Goal: Transaction & Acquisition: Subscribe to service/newsletter

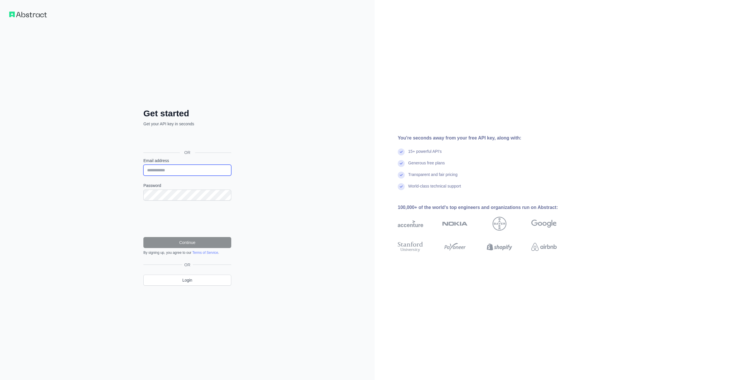
click at [163, 170] on input "Email address" at bounding box center [187, 170] width 88 height 11
type input "**********"
click at [178, 237] on button "Continue" at bounding box center [187, 242] width 88 height 11
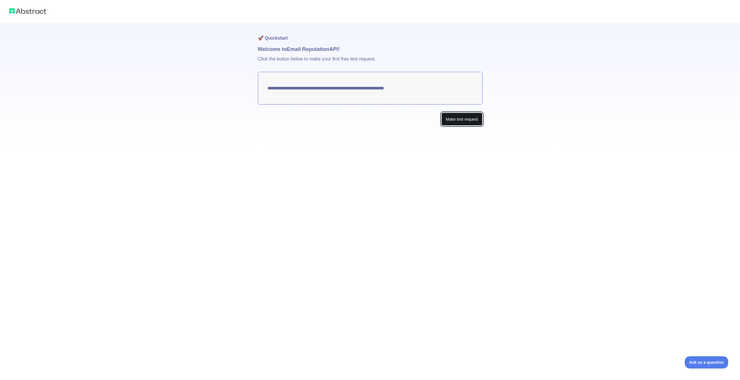
click at [467, 121] on button "Make test request" at bounding box center [462, 118] width 41 height 13
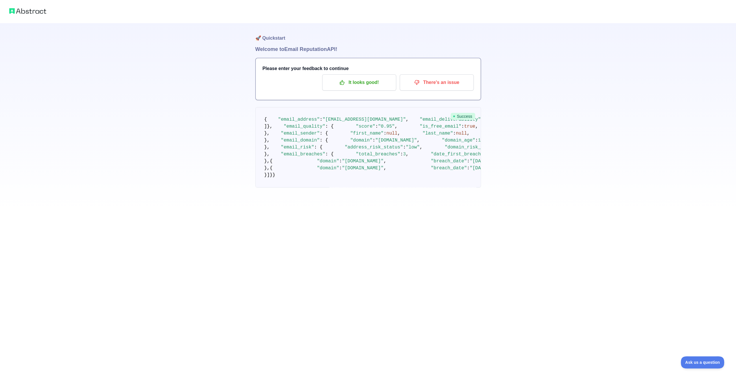
scroll to position [231, 0]
drag, startPoint x: 24, startPoint y: 11, endPoint x: 18, endPoint y: 12, distance: 5.8
click at [18, 12] on img at bounding box center [27, 11] width 37 height 8
click at [33, 11] on img at bounding box center [27, 11] width 37 height 8
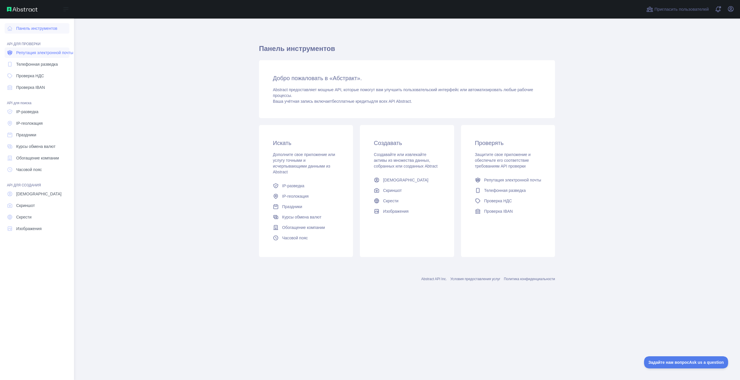
click at [45, 53] on font "Репутация электронной почты" at bounding box center [44, 52] width 57 height 5
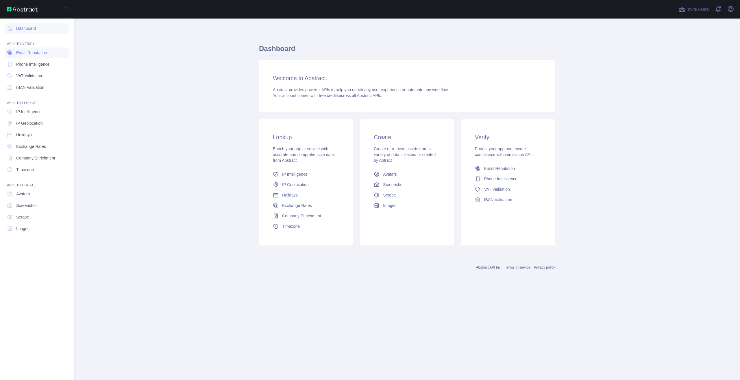
click at [34, 52] on span "Email Reputation" at bounding box center [31, 53] width 31 height 6
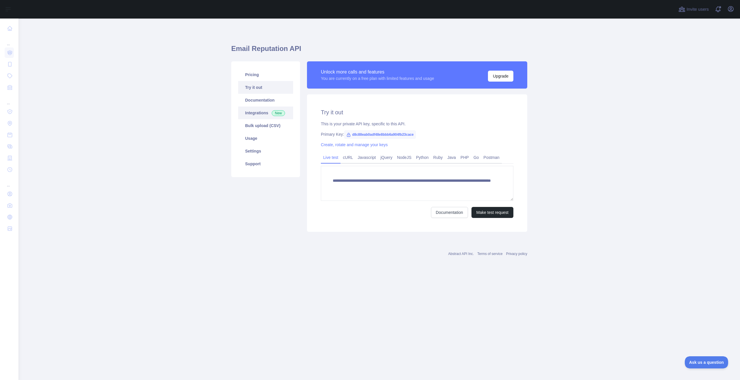
click at [261, 112] on link "Integrations New" at bounding box center [265, 112] width 55 height 13
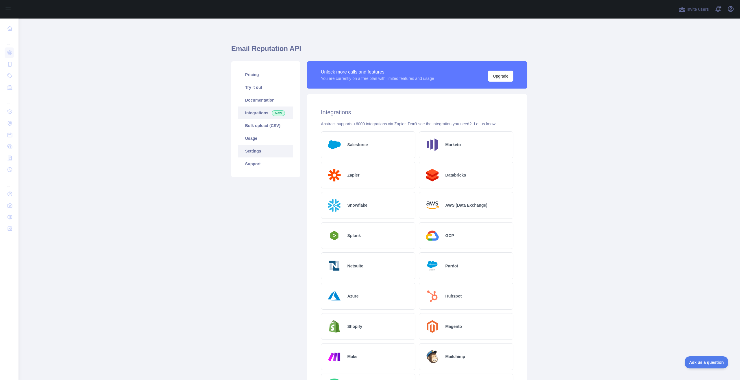
click at [250, 151] on link "Settings" at bounding box center [265, 151] width 55 height 13
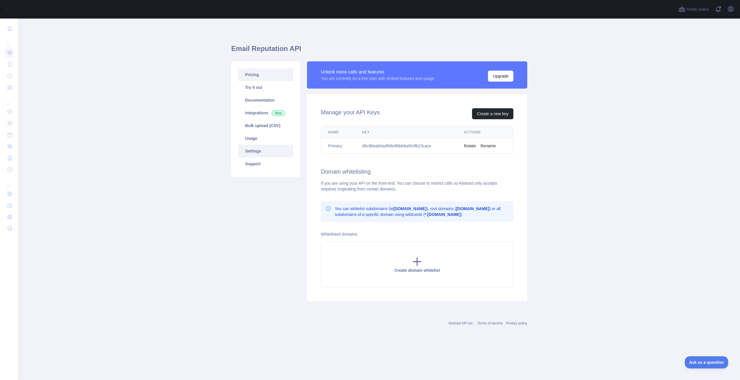
click at [267, 72] on link "Pricing" at bounding box center [265, 74] width 55 height 13
